Goal: Task Accomplishment & Management: Manage account settings

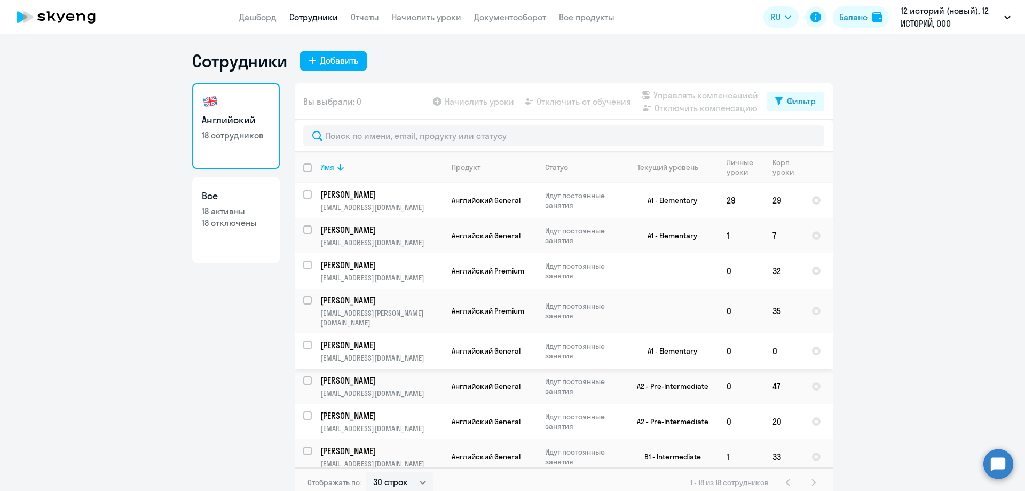
select select "30"
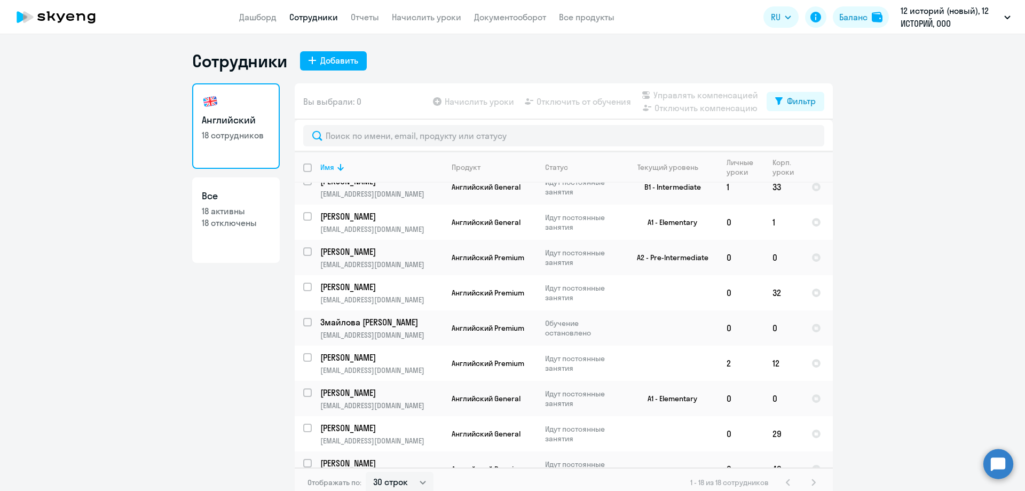
scroll to position [267, 0]
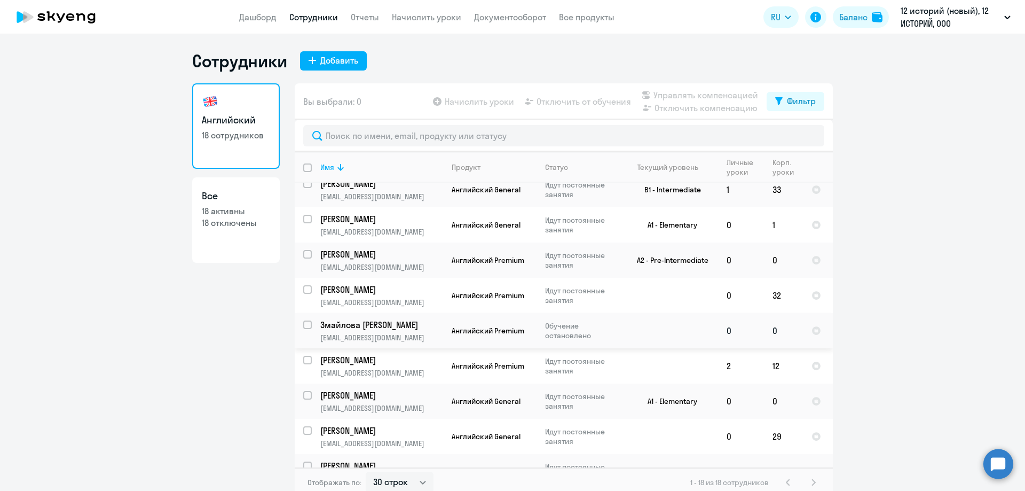
click at [654, 314] on td at bounding box center [668, 330] width 99 height 35
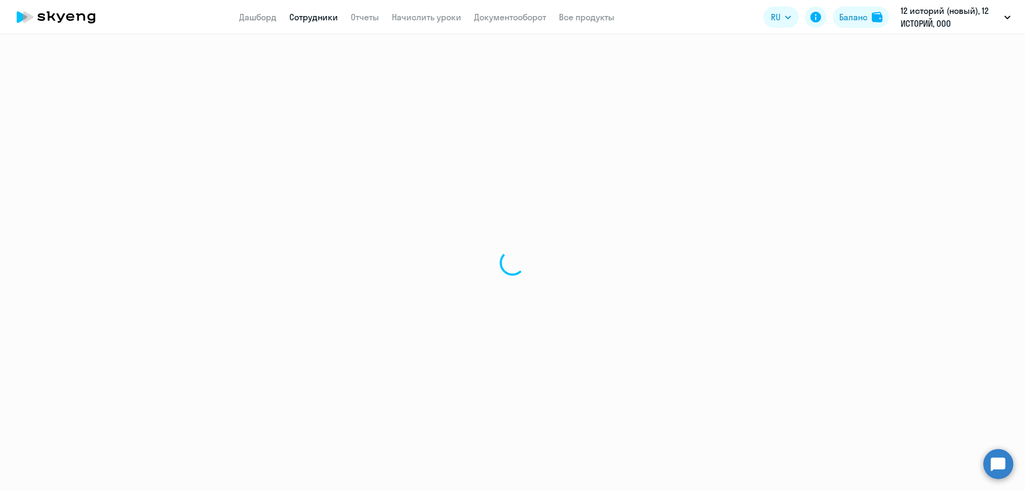
select select "english"
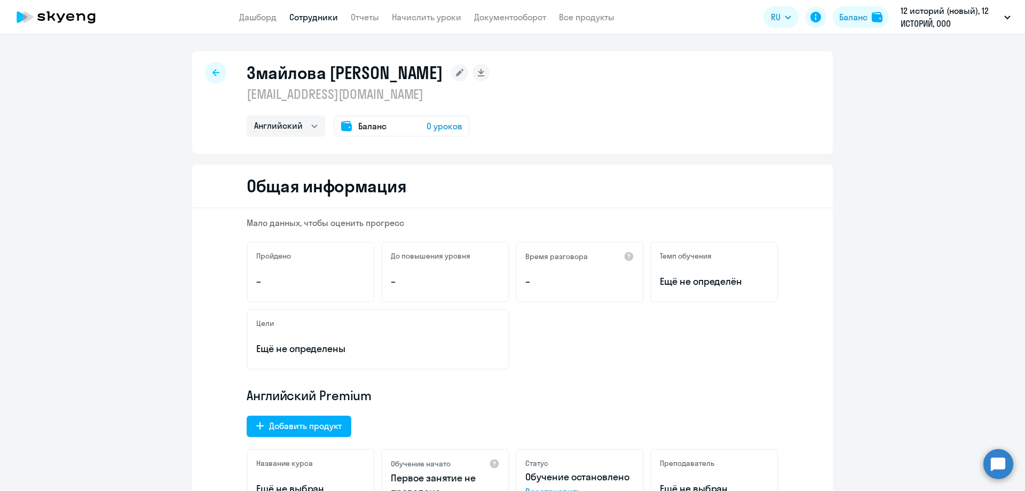
click at [415, 127] on div "Баланс 0 уроков" at bounding box center [402, 125] width 136 height 21
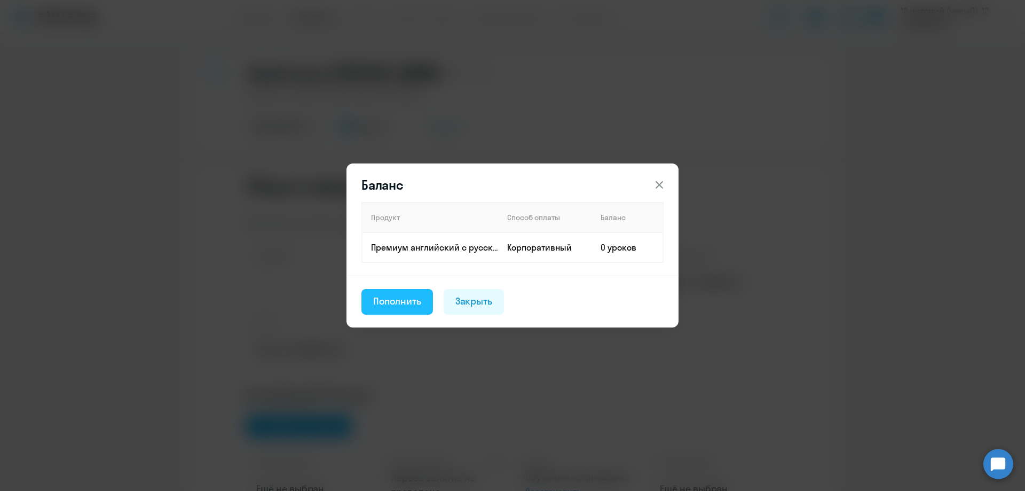
click at [417, 302] on div "Пополнить" at bounding box center [397, 301] width 48 height 14
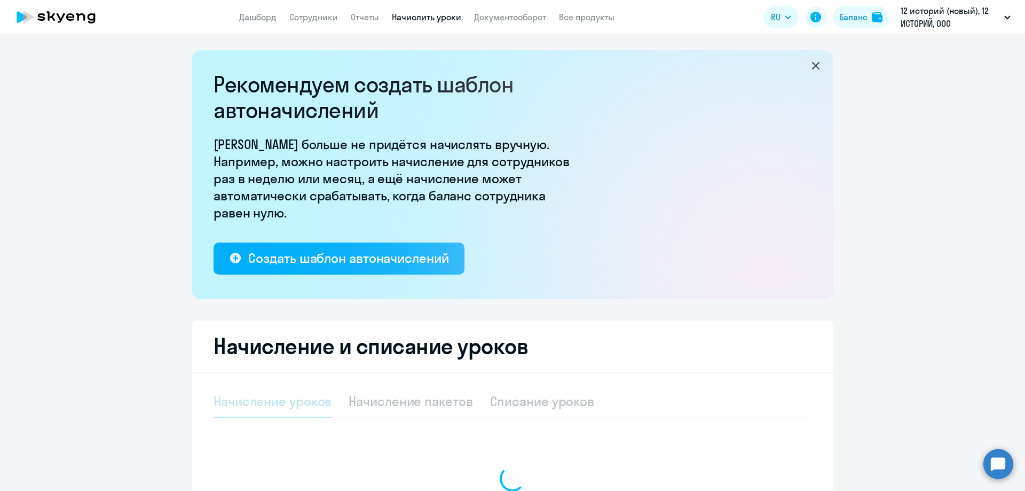
select select "10"
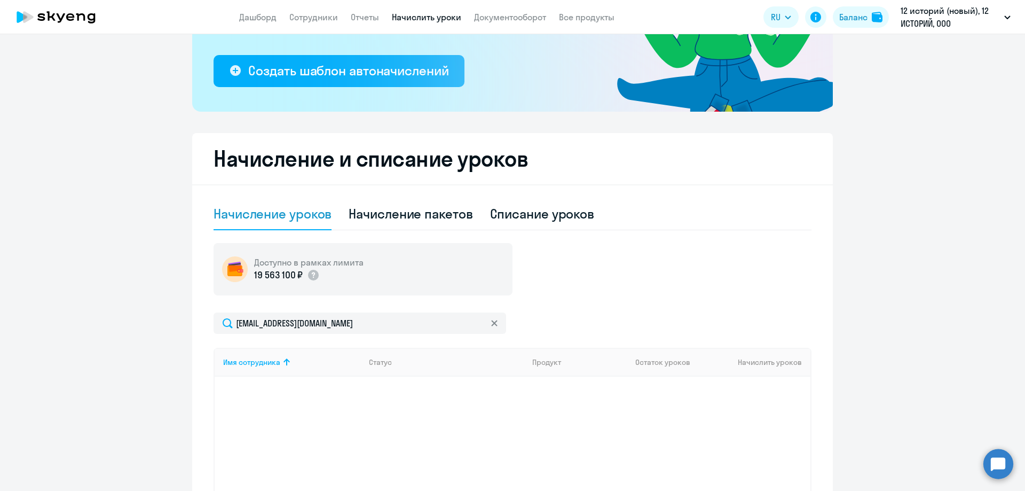
scroll to position [294, 0]
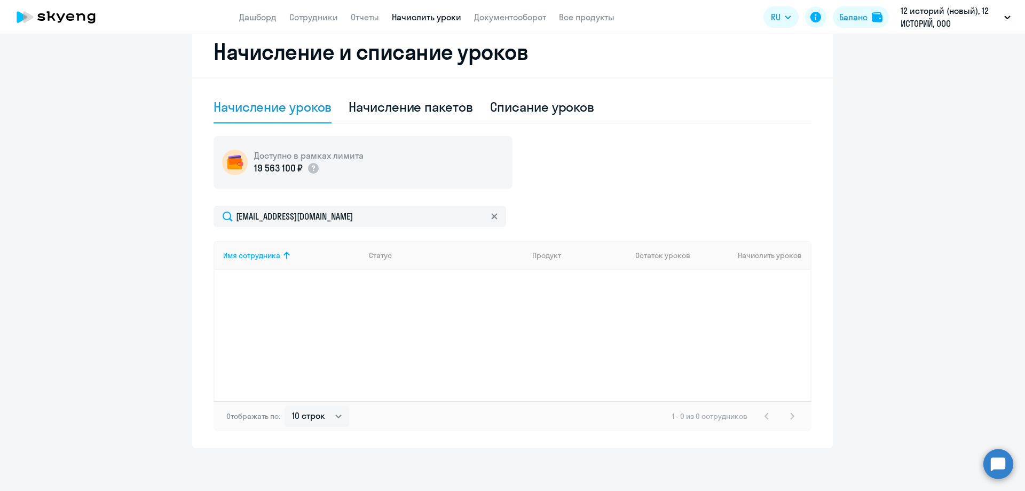
click at [421, 333] on div "Имя сотрудника Статус Продукт Остаток уроков Начислить уроков" at bounding box center [512, 321] width 598 height 160
click at [402, 286] on div "Имя сотрудника Статус Продукт Остаток уроков Начислить уроков" at bounding box center [512, 321] width 598 height 160
click at [423, 15] on link "Начислить уроки" at bounding box center [426, 17] width 69 height 11
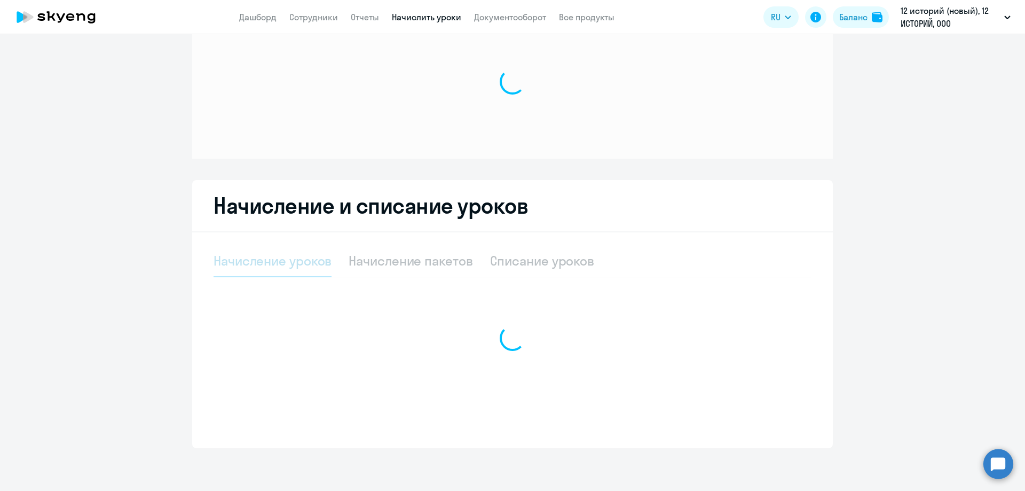
scroll to position [45, 0]
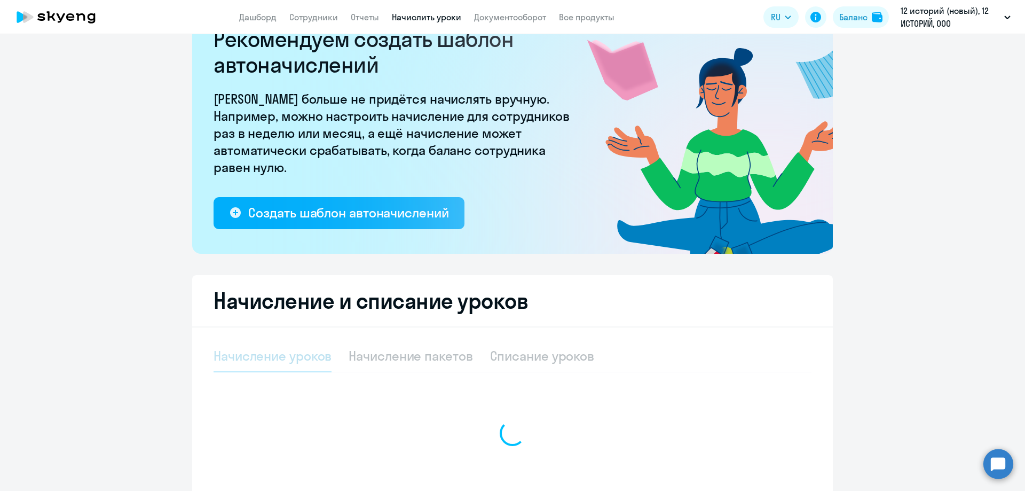
select select "10"
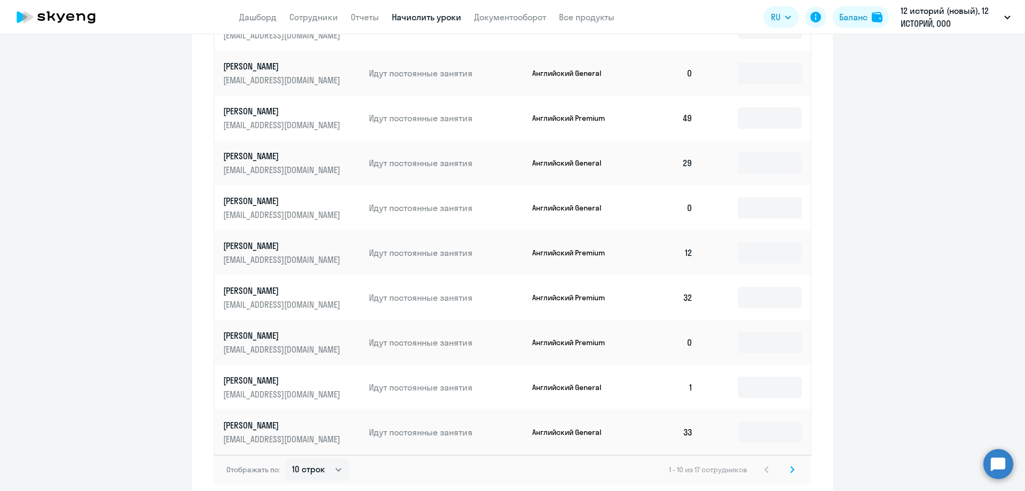
scroll to position [611, 0]
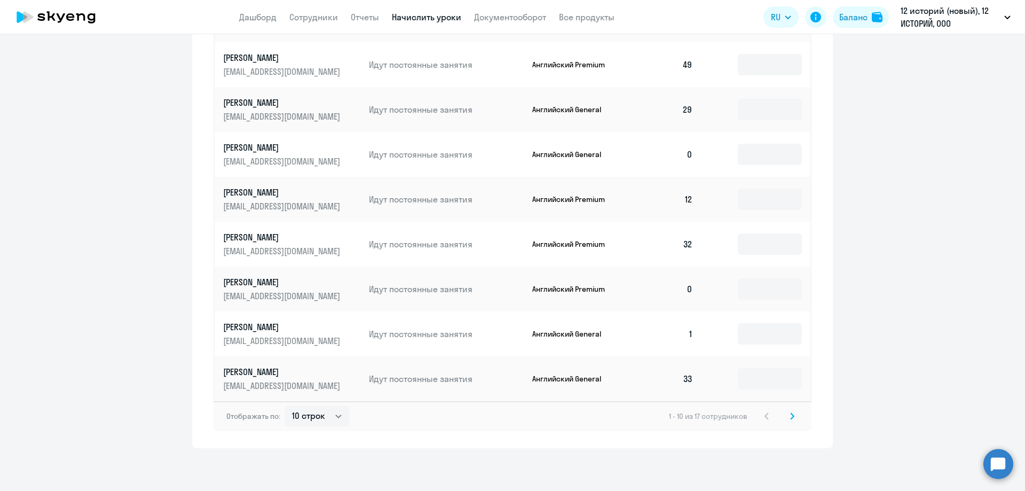
click at [790, 417] on icon at bounding box center [792, 415] width 4 height 7
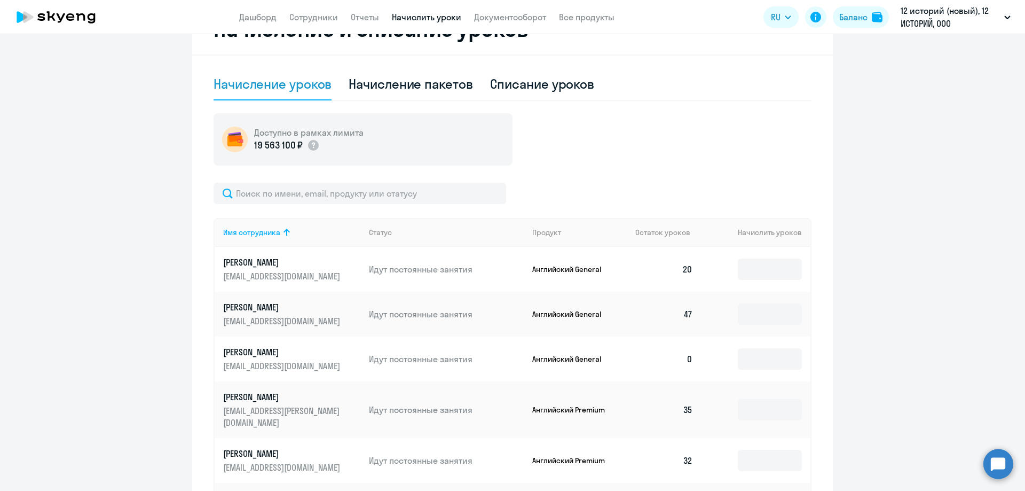
scroll to position [317, 0]
click at [253, 230] on div "Имя сотрудника" at bounding box center [251, 233] width 57 height 10
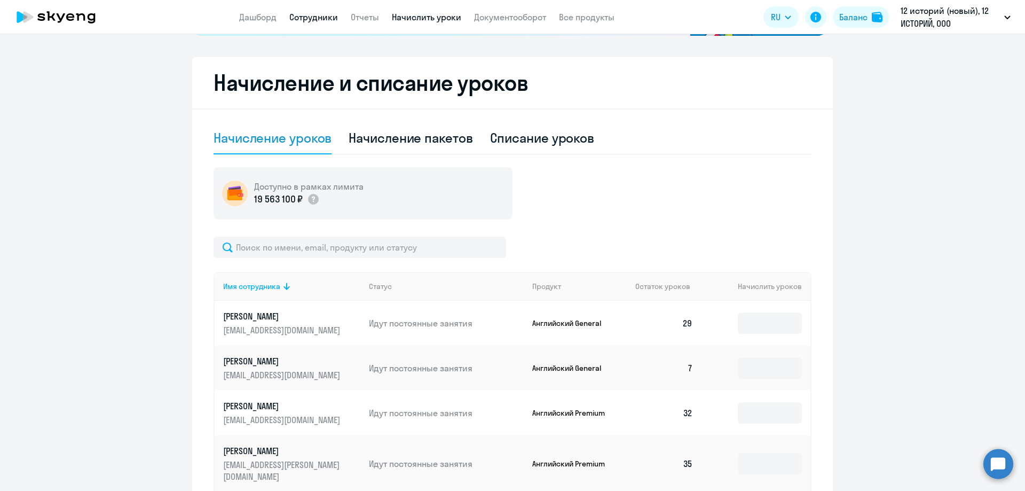
click at [327, 20] on link "Сотрудники" at bounding box center [313, 17] width 49 height 11
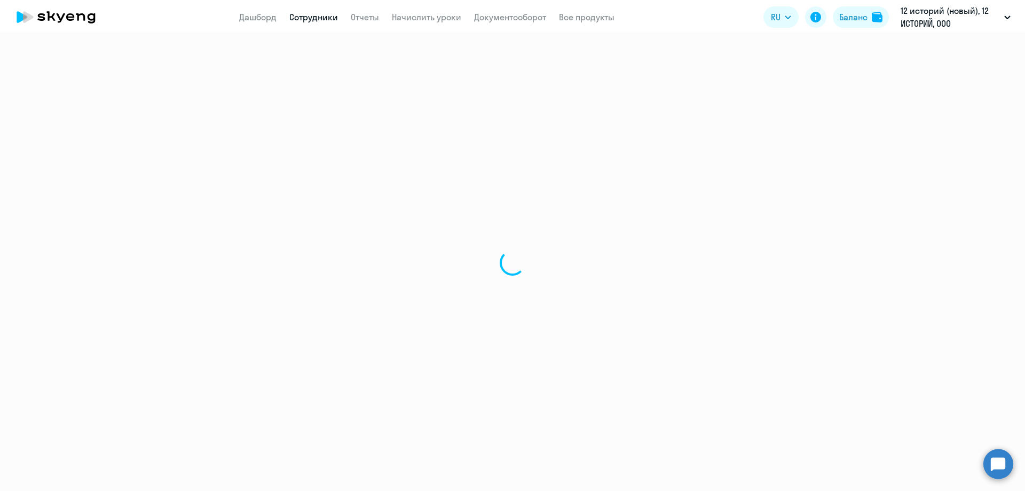
select select "30"
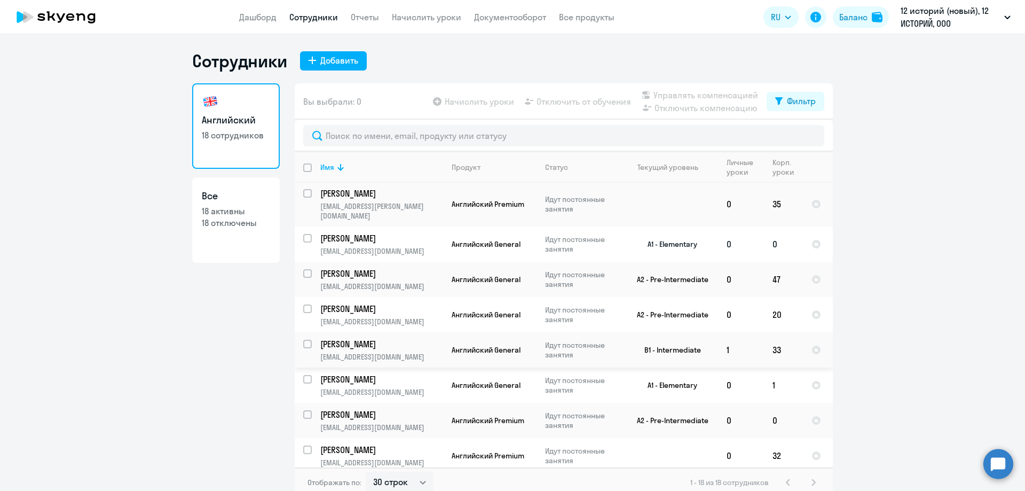
scroll to position [267, 0]
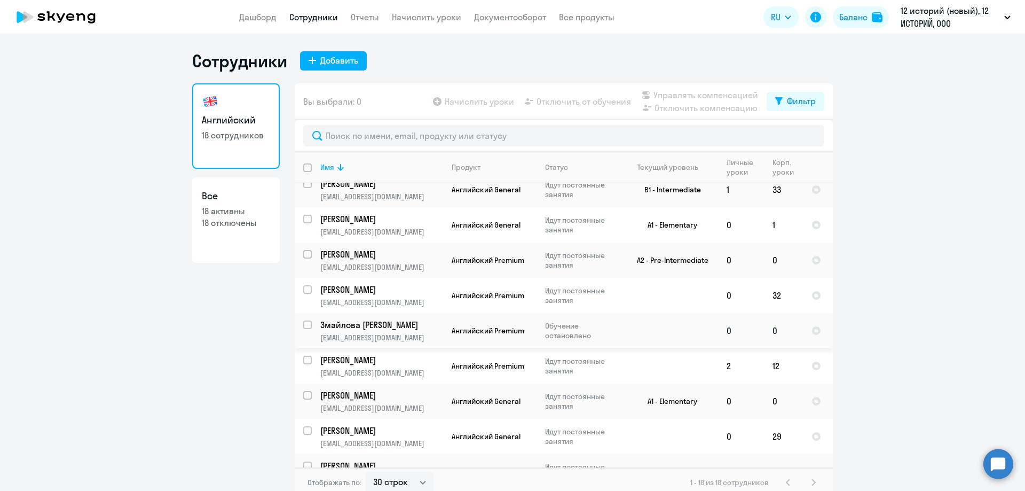
click at [773, 323] on td "0" at bounding box center [783, 330] width 39 height 35
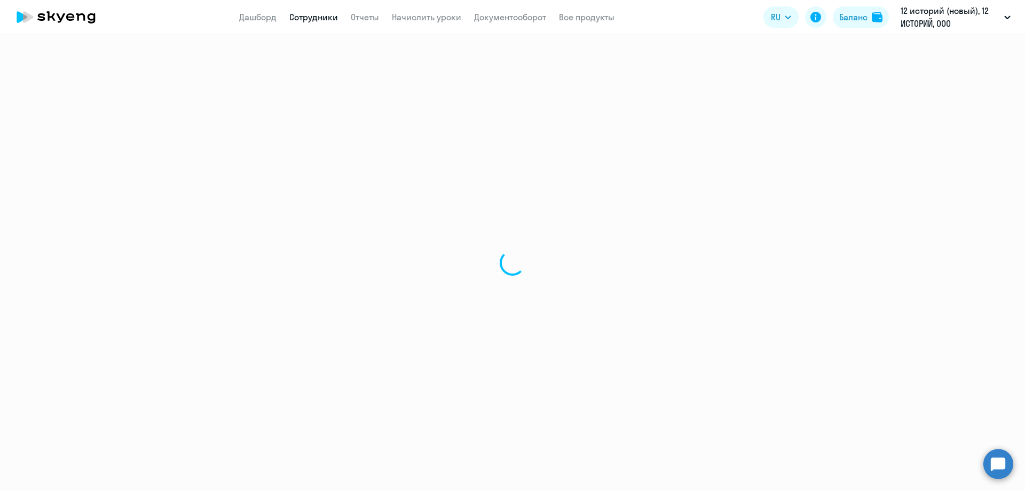
select select "english"
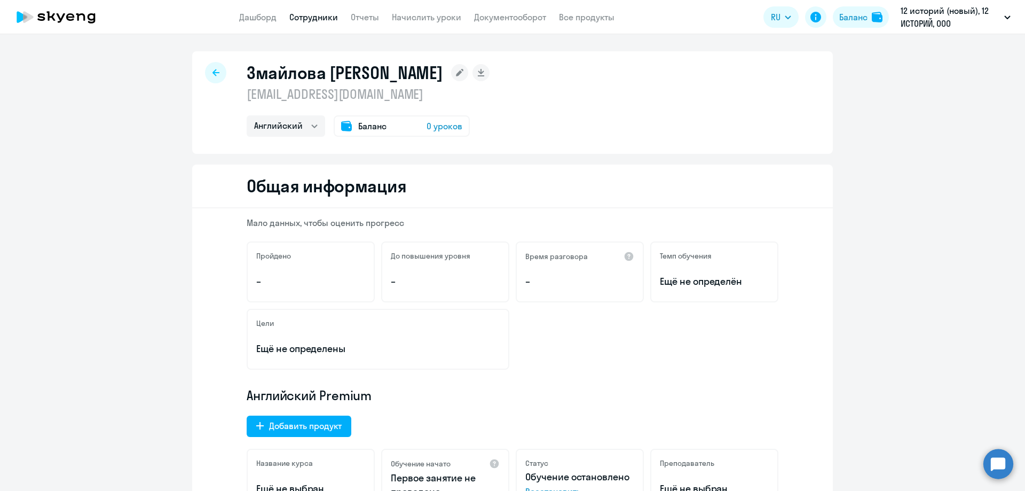
click at [419, 126] on div "Баланс 0 уроков" at bounding box center [402, 125] width 136 height 21
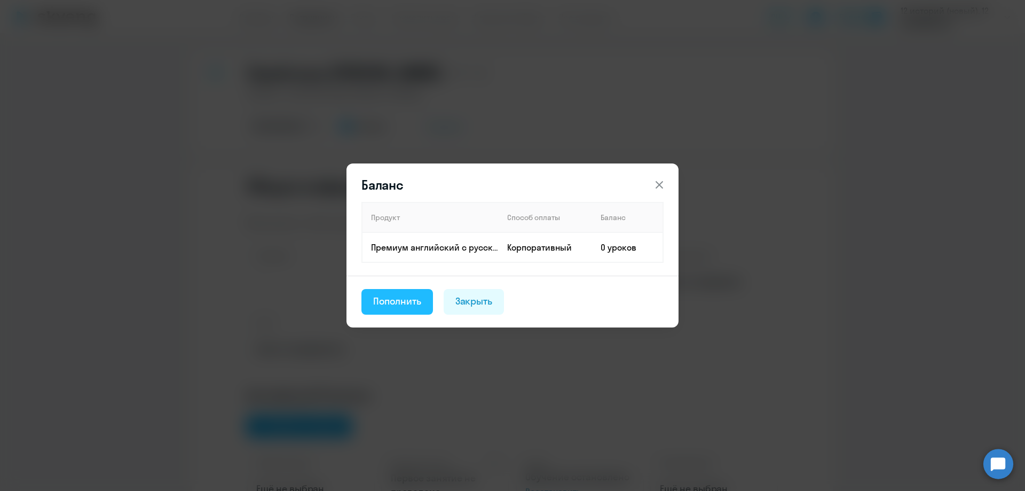
click at [413, 307] on div "Пополнить" at bounding box center [397, 301] width 48 height 14
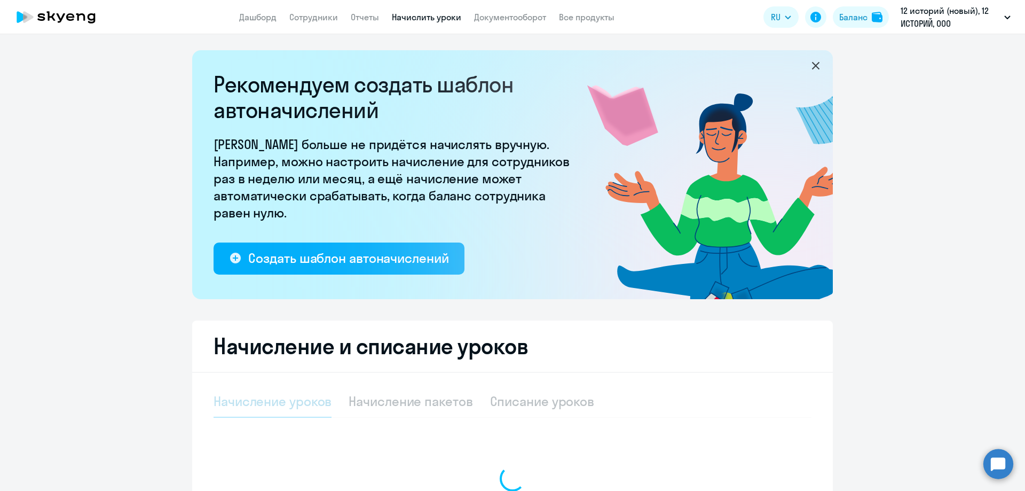
select select "10"
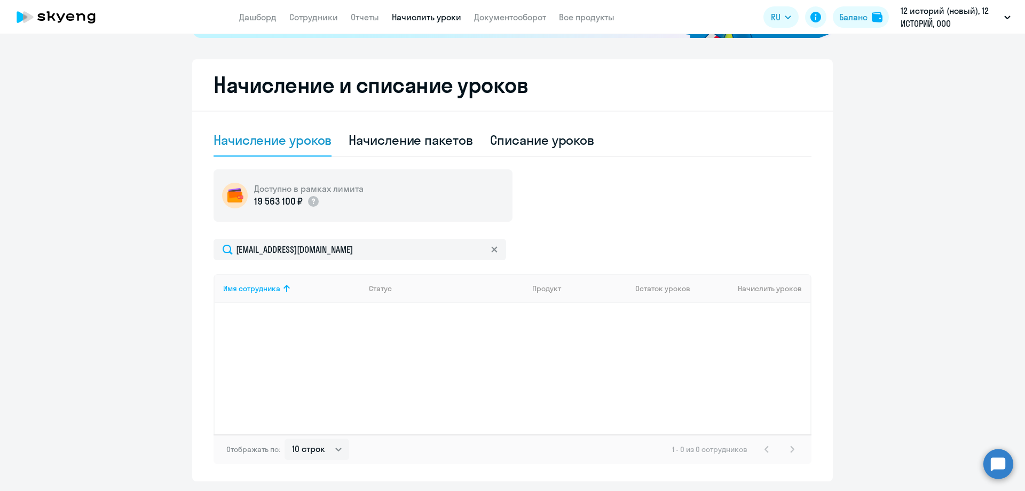
scroll to position [294, 0]
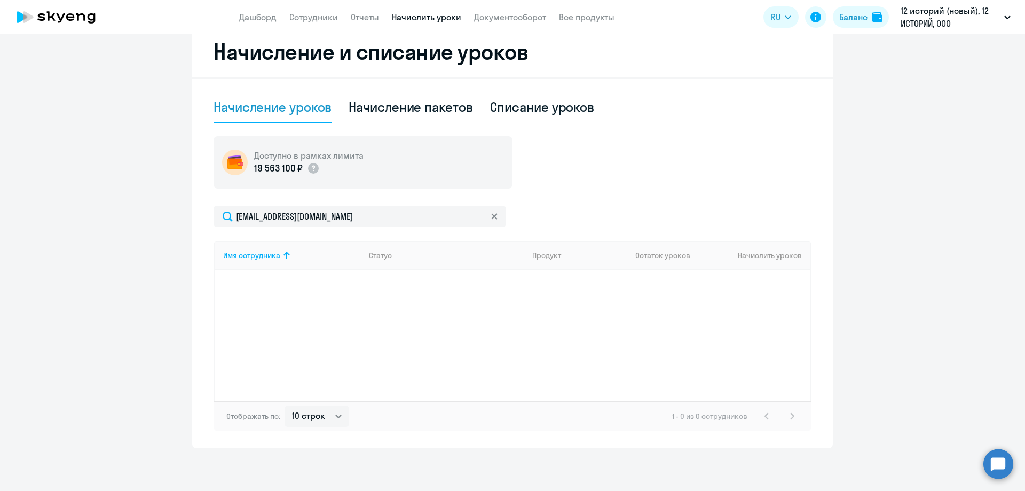
click at [565, 302] on div "Имя сотрудника Статус Продукт Остаток уроков Начислить уроков" at bounding box center [512, 321] width 598 height 160
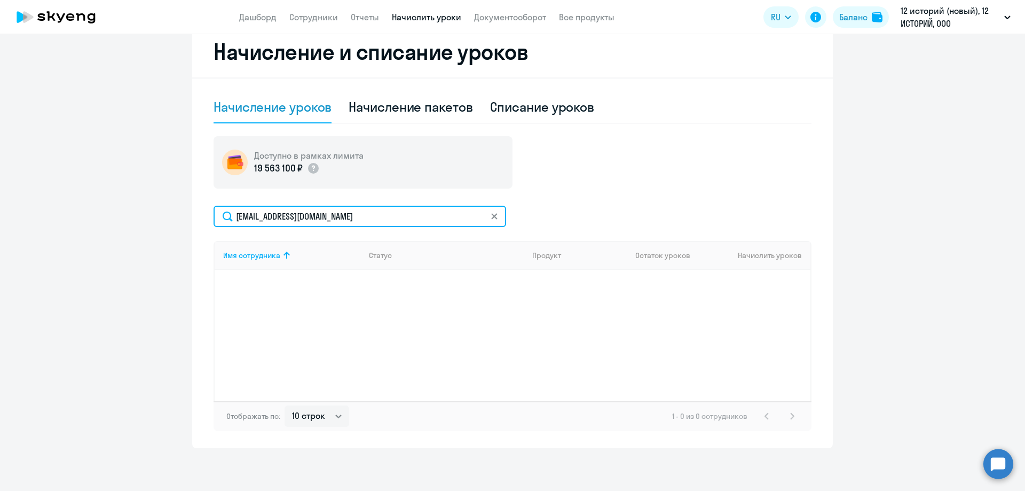
drag, startPoint x: 342, startPoint y: 214, endPoint x: 230, endPoint y: 209, distance: 112.7
click at [230, 209] on input "[EMAIL_ADDRESS][DOMAIN_NAME]" at bounding box center [359, 215] width 292 height 21
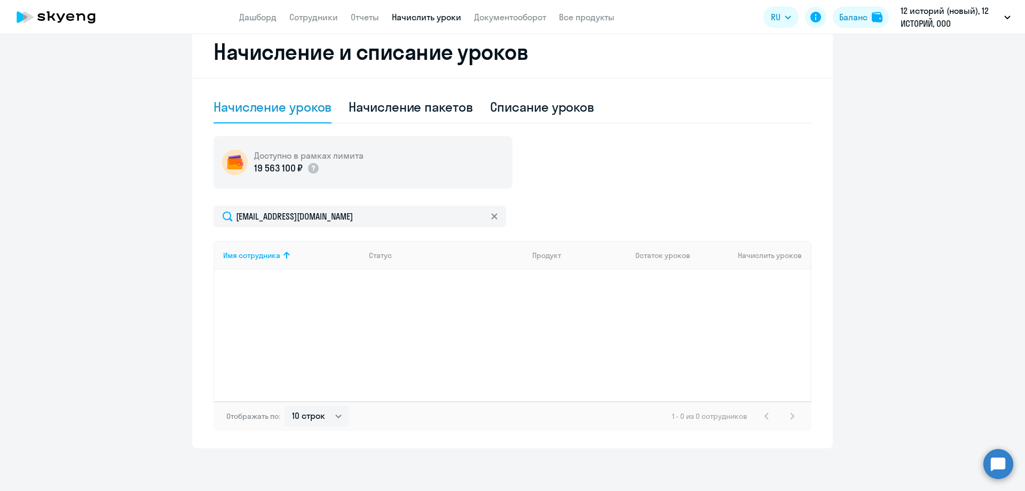
click at [609, 297] on div "Имя сотрудника Статус Продукт Остаток уроков Начислить уроков" at bounding box center [512, 321] width 598 height 160
